Goal: Find specific page/section: Find specific page/section

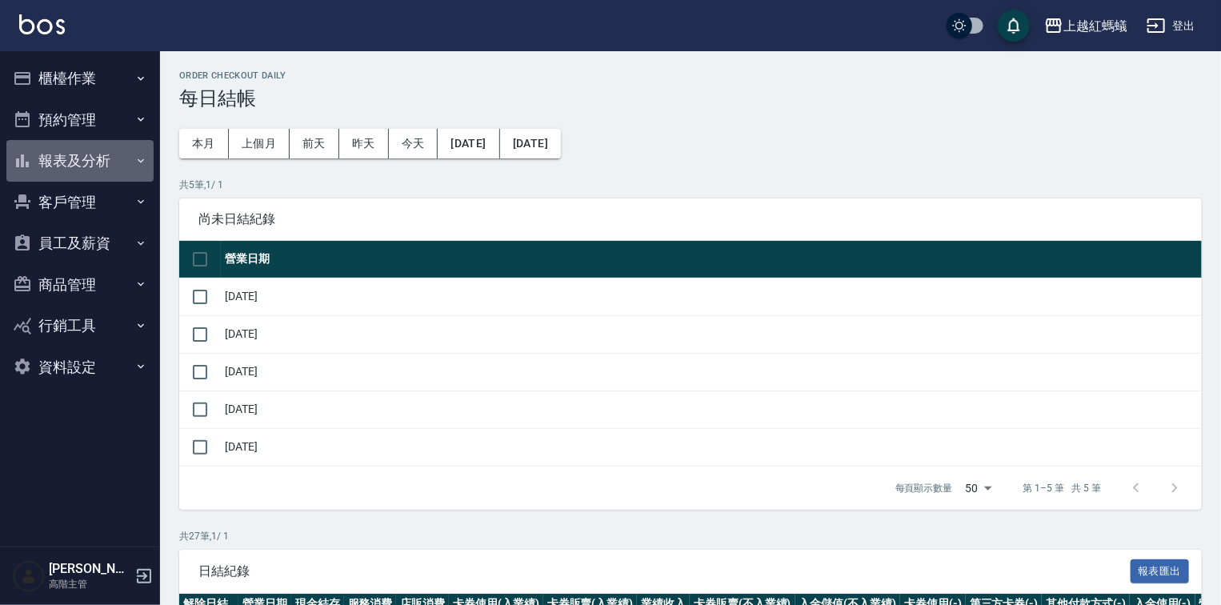
click at [93, 166] on button "報表及分析" at bounding box center [79, 161] width 147 height 42
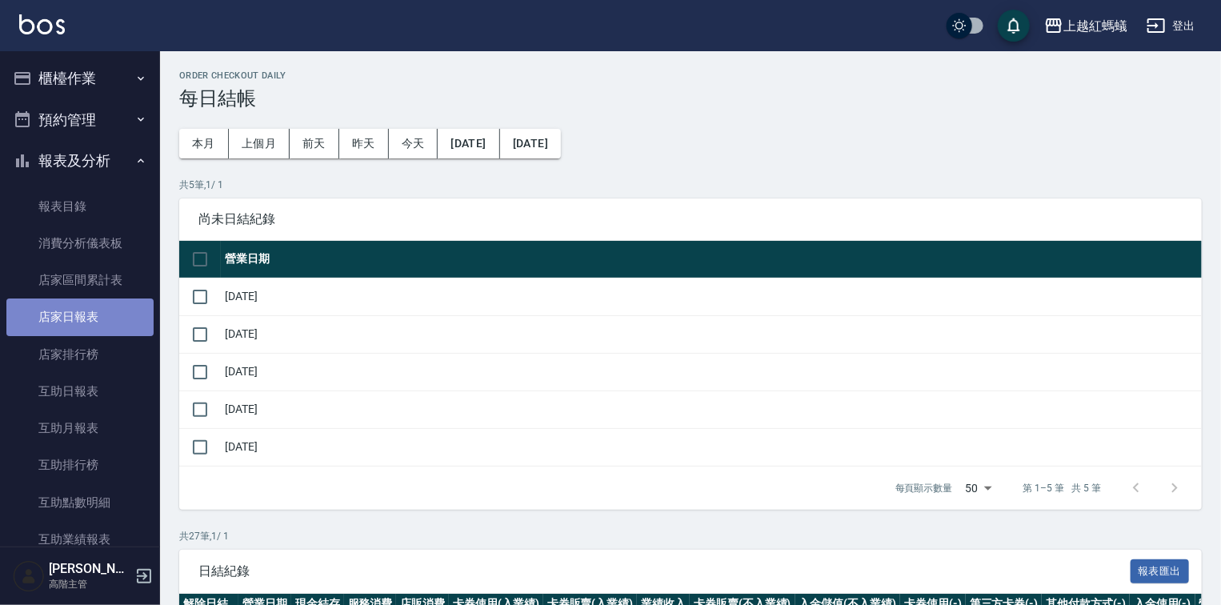
click at [86, 313] on link "店家日報表" at bounding box center [79, 317] width 147 height 37
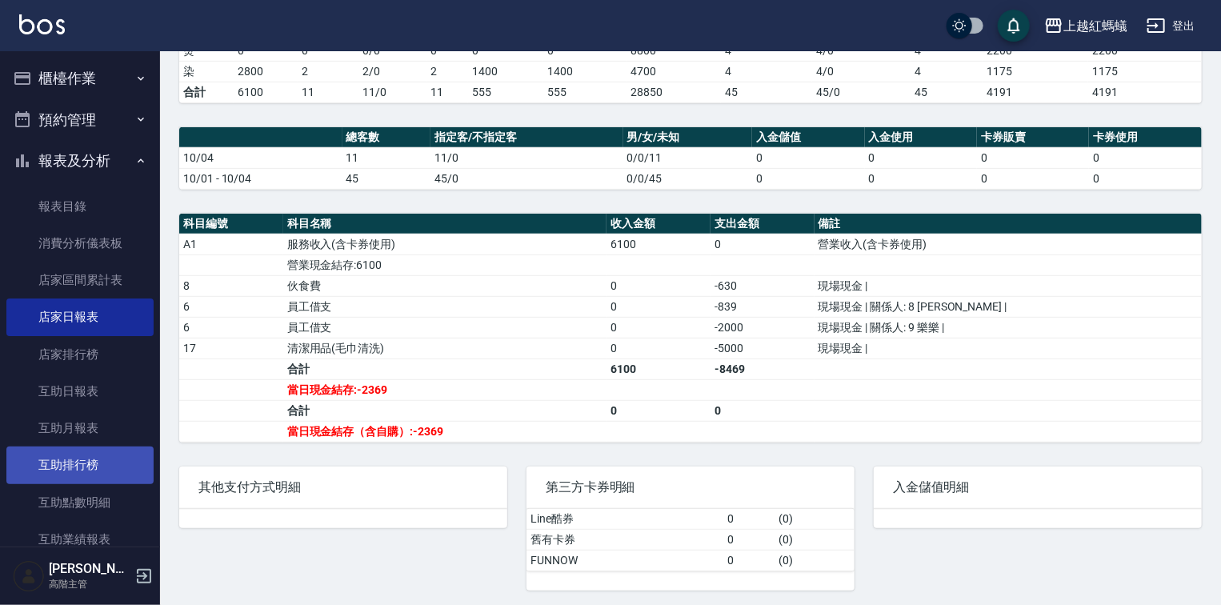
scroll to position [384, 0]
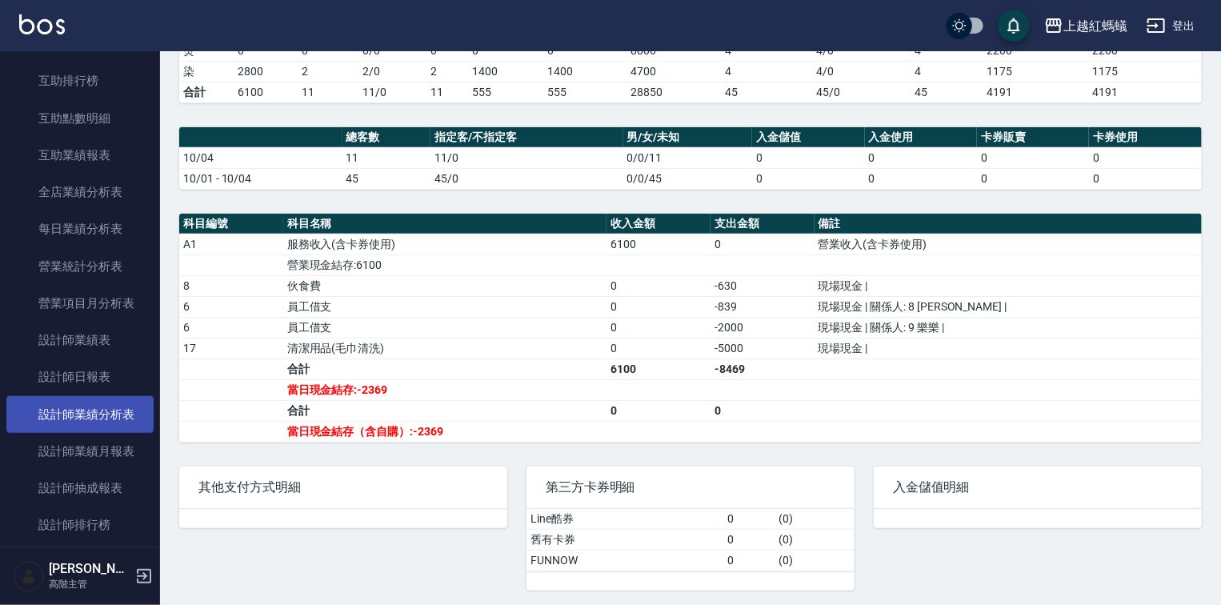
drag, startPoint x: 68, startPoint y: 374, endPoint x: 70, endPoint y: 402, distance: 28.1
click at [69, 374] on link "設計師日報表" at bounding box center [79, 377] width 147 height 37
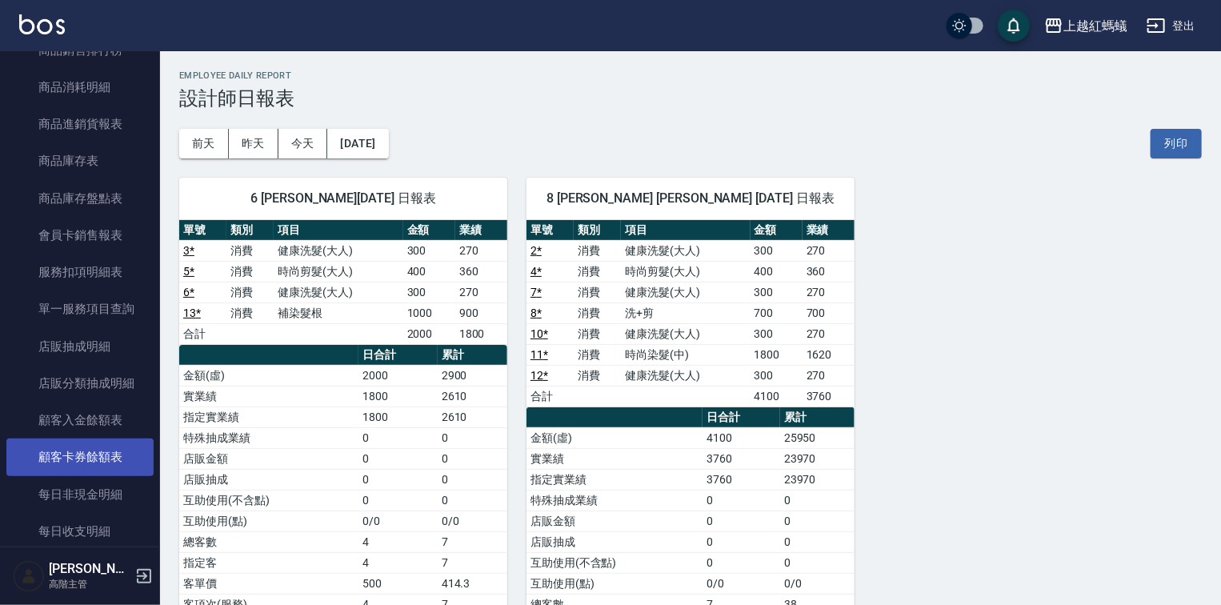
scroll to position [1345, 0]
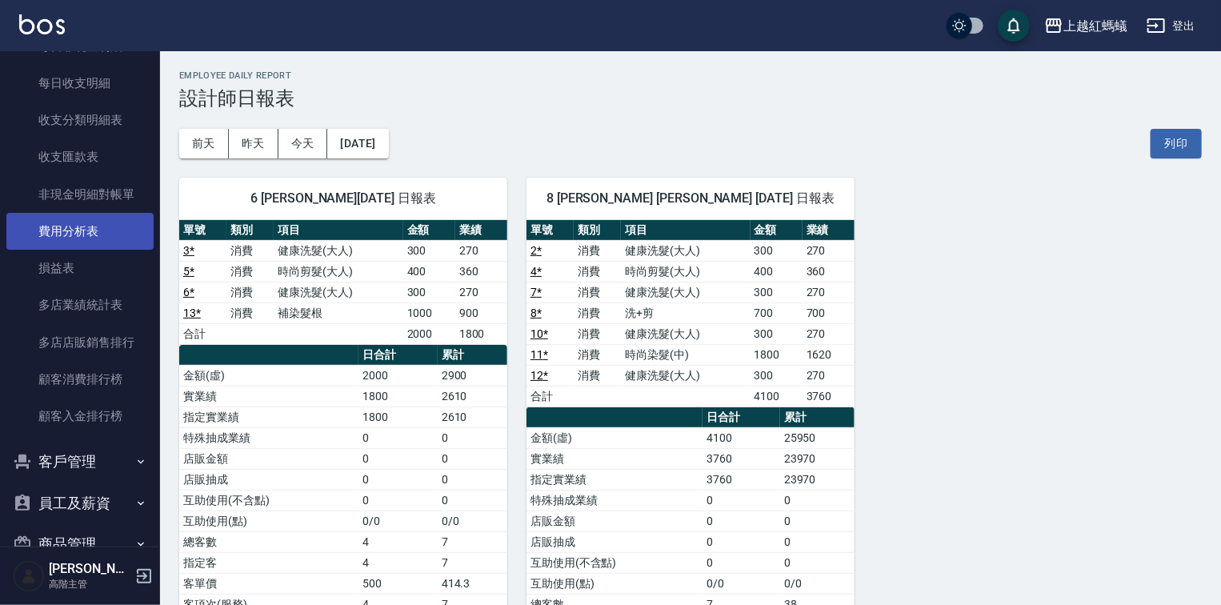
click at [74, 230] on link "費用分析表" at bounding box center [79, 231] width 147 height 37
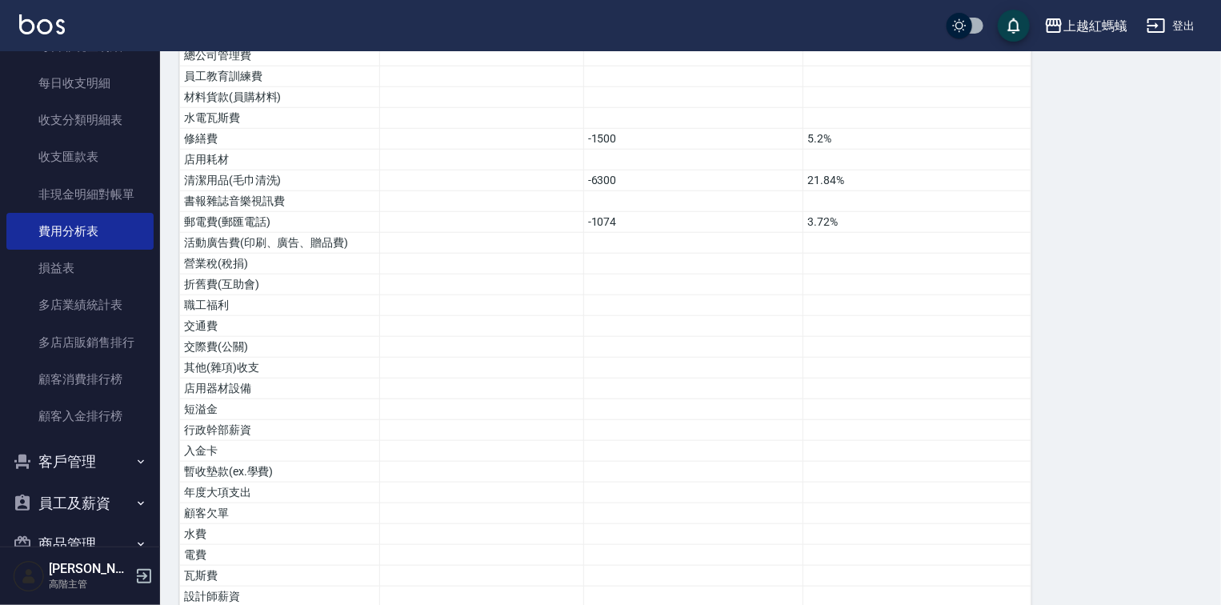
scroll to position [776, 0]
